Goal: Task Accomplishment & Management: Manage account settings

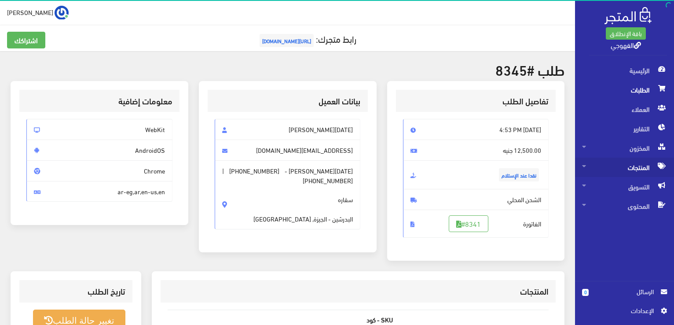
click at [626, 167] on span "المنتجات" at bounding box center [624, 166] width 85 height 19
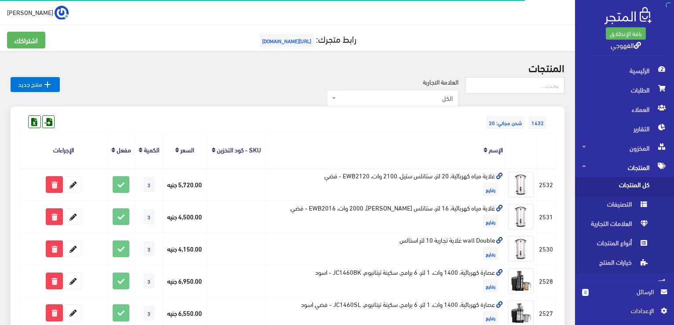
click at [619, 183] on span "كل المنتجات" at bounding box center [615, 186] width 67 height 19
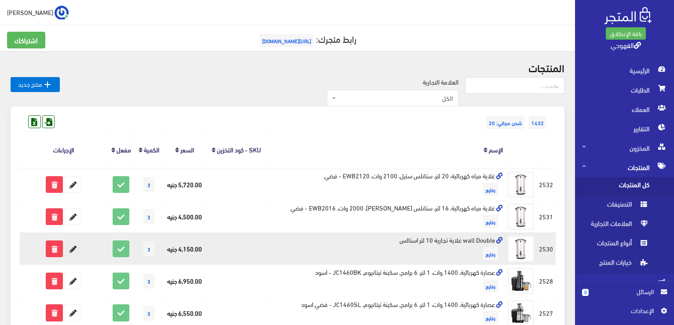
click at [68, 249] on icon at bounding box center [73, 249] width 16 height 16
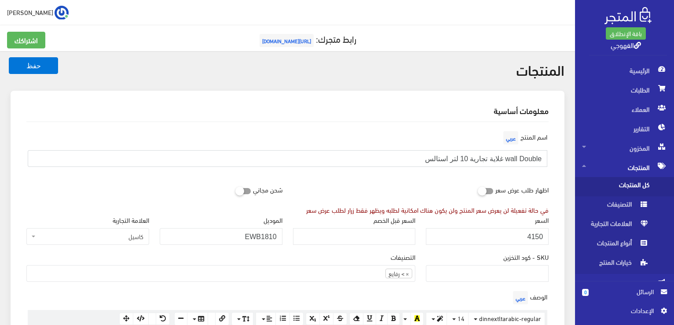
click at [419, 159] on input "wall Double غلایة تجاریة 10 لتر استالس" at bounding box center [288, 158] width 520 height 17
click at [490, 156] on input "wall Double غلایة تجاریة 10 لتر استالس" at bounding box center [288, 158] width 520 height 17
type input "wall Double غلایة كاسيل تجاریة 10 لتر استالس"
click at [9, 57] on button "حفظ" at bounding box center [33, 65] width 49 height 17
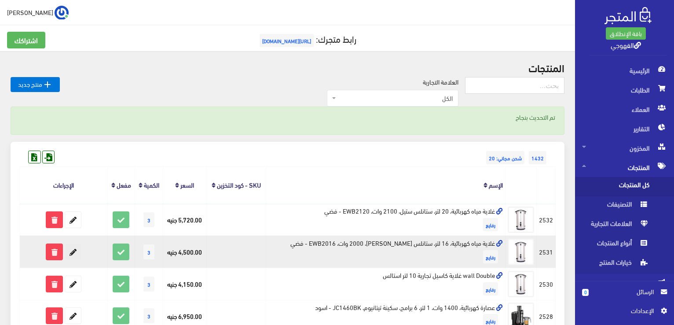
click at [66, 249] on icon at bounding box center [73, 252] width 16 height 16
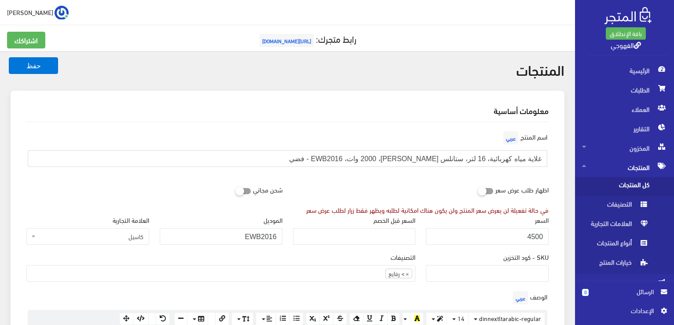
click at [528, 158] on input "غلاية مياه كهربائية، 16 لتر، ستانلس ستيل، 2000 وات، EWB2016 - فضي" at bounding box center [288, 158] width 520 height 17
type input "غلاية كاسيل مياه كهربائية، 16 لتر، ستانلس ستيل، 2000 وات، EWB2016 - فضي"
click at [37, 70] on button "حفظ" at bounding box center [33, 65] width 49 height 17
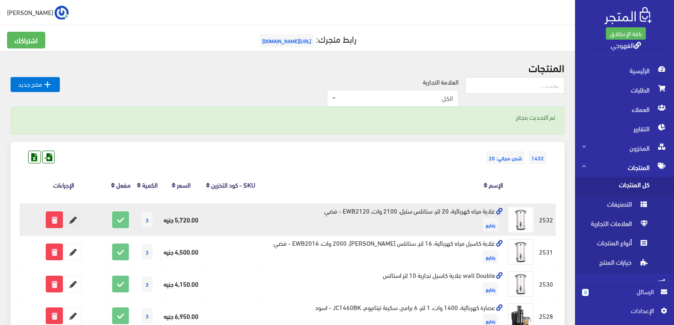
click at [74, 218] on icon at bounding box center [73, 220] width 16 height 16
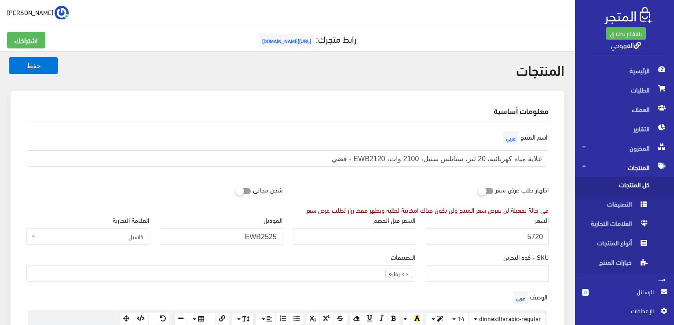
click at [531, 157] on input "غلاية مياه كهربائية، 20 لتر، ستانلس ستيل، 2100 وات، EWB2120 - فضي" at bounding box center [288, 158] width 520 height 17
type input "غلاية كاسيل مياه كهربائية، 20 لتر، ستانلس ستيل، 2100 وات، EWB2120 - فضي"
click at [22, 71] on button "حفظ" at bounding box center [33, 65] width 49 height 17
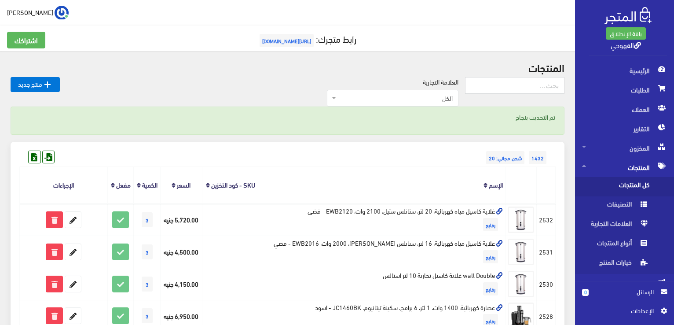
scroll to position [3, 0]
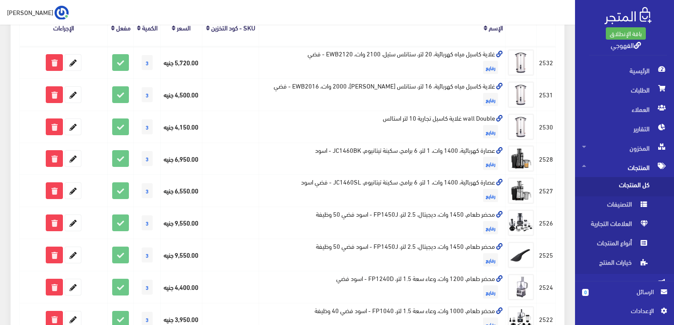
scroll to position [158, 0]
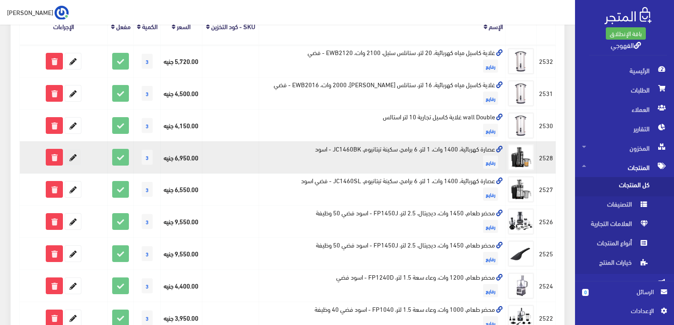
click at [75, 153] on icon at bounding box center [73, 157] width 16 height 16
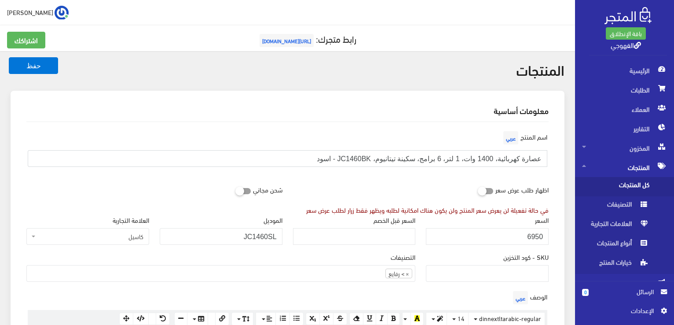
click at [504, 158] on input "عصارة كهربائية، 1400 وات، 1 لتر، 6 برامج، سكينة تيتانيوم، JC1460BK - اسود" at bounding box center [288, 158] width 520 height 17
type input "عصارة كهربائية كاسيل، 1400 وات، 1 لتر، 6 برامج، سكينة تيتانيوم، JC1460BK - اسود"
click at [22, 66] on button "حفظ" at bounding box center [33, 65] width 49 height 17
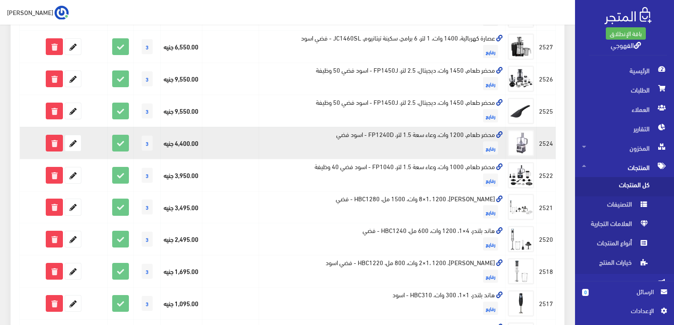
scroll to position [282, 0]
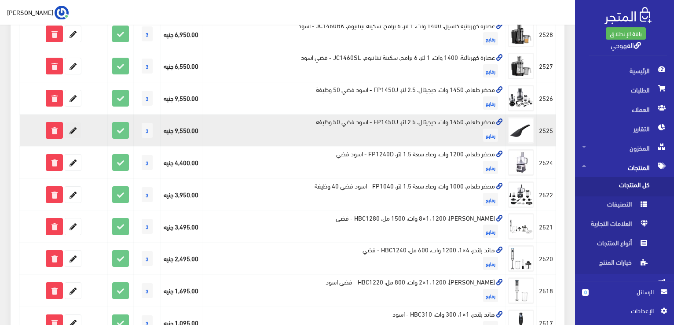
click at [71, 132] on icon at bounding box center [73, 130] width 16 height 16
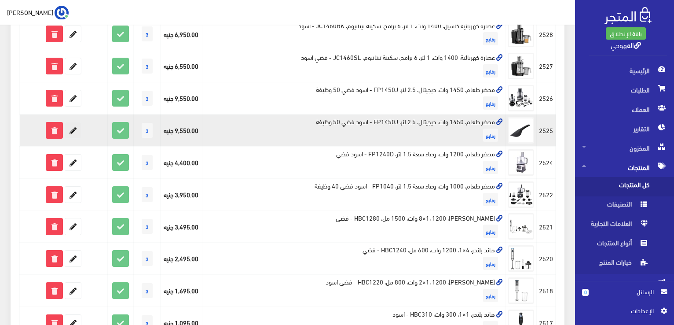
click at [71, 132] on icon at bounding box center [73, 130] width 16 height 16
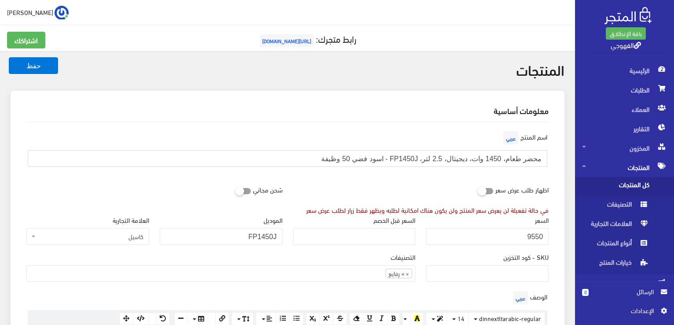
click at [513, 161] on input "محضر طعام، 1450 وات، ديجيتال، 2.5 لتر، FP1450J - اسود فضي 50 وظيفة" at bounding box center [288, 158] width 520 height 17
click at [510, 152] on input "محضر طعام، 1450 وات، ديجيتال، 2.5 لتر، FP1450J - اسود فضي 50 وظيفة" at bounding box center [288, 158] width 520 height 17
click at [512, 156] on input "محضر طعام، 1450 وات، ديجيتال، 2.5 لتر، FP1450J - اسود فضي 50 وظيفة" at bounding box center [288, 158] width 520 height 17
type input "محضر طعام كاسيل، 1450 وات، ديجيتال، 2.5 لتر، FP1450J - اسود فضي 50 وظيفة"
click at [463, 173] on div "اسم المنتج عربي محضر طعام كاسيل، 1450 وات، ديجيتال، 2.5 لتر، FP1450J - اسود فضي…" at bounding box center [287, 151] width 533 height 45
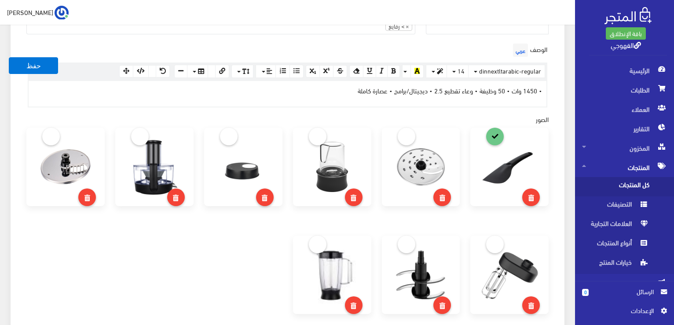
scroll to position [246, 0]
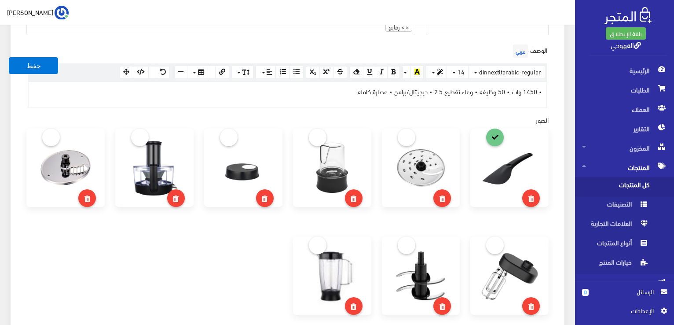
click at [275, 264] on div at bounding box center [287, 236] width 533 height 216
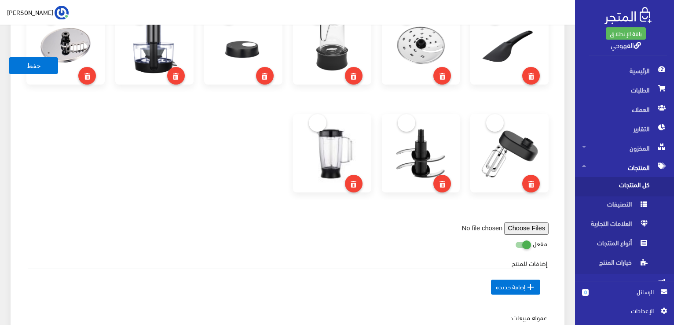
scroll to position [370, 0]
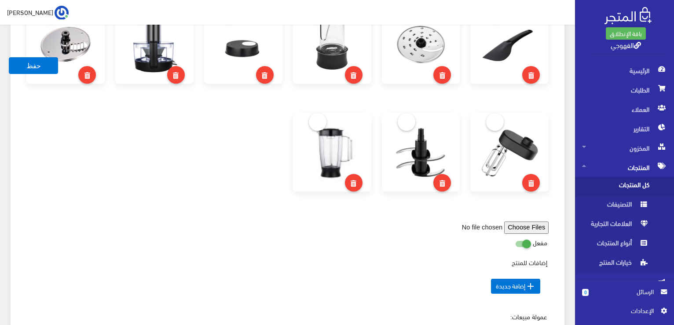
click at [543, 228] on input "file" at bounding box center [487, 227] width 121 height 12
type input "C:\fakepath\fp1450j.jpg"
click at [162, 139] on div at bounding box center [287, 113] width 533 height 216
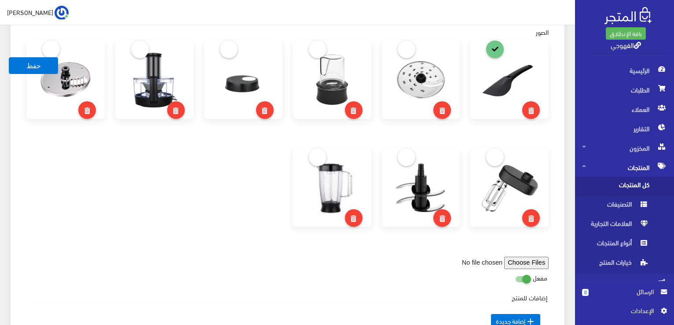
scroll to position [352, 0]
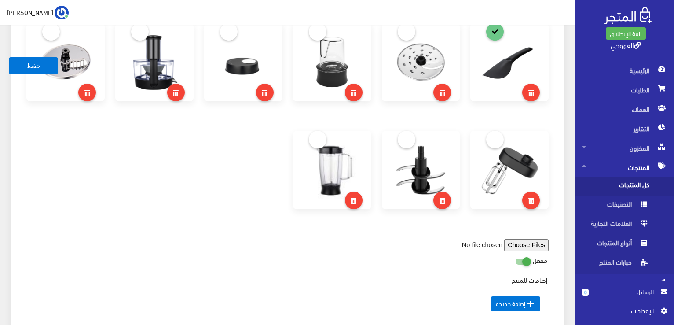
click at [521, 245] on input "file" at bounding box center [487, 245] width 121 height 12
click at [266, 149] on div at bounding box center [287, 131] width 533 height 216
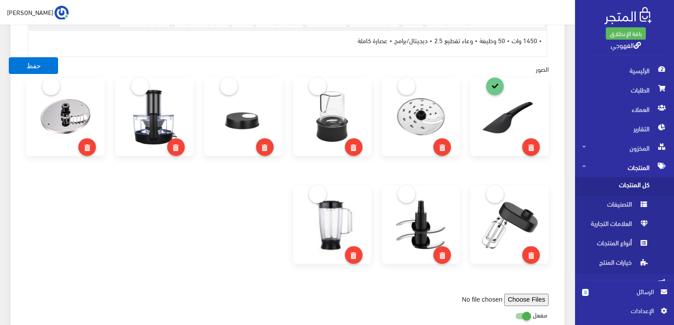
scroll to position [298, 0]
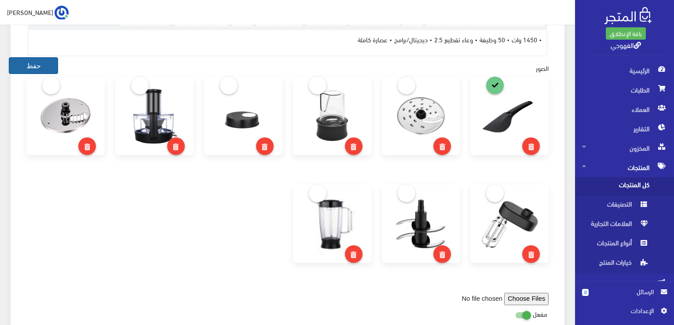
click at [37, 62] on button "حفظ" at bounding box center [33, 65] width 49 height 17
